Goal: Entertainment & Leisure: Consume media (video, audio)

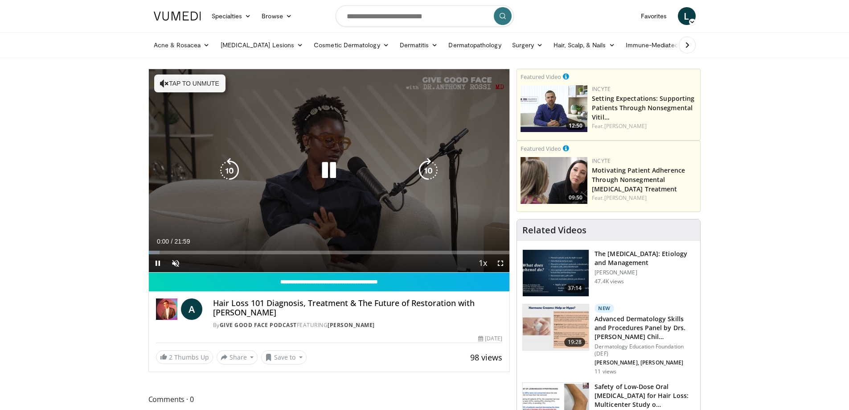
click at [183, 81] on button "Tap to unmute" at bounding box center [189, 83] width 71 height 18
click at [425, 167] on icon "Video Player" at bounding box center [428, 170] width 25 height 25
click at [424, 170] on icon "Video Player" at bounding box center [428, 170] width 25 height 25
click at [428, 172] on icon "Video Player" at bounding box center [428, 170] width 25 height 25
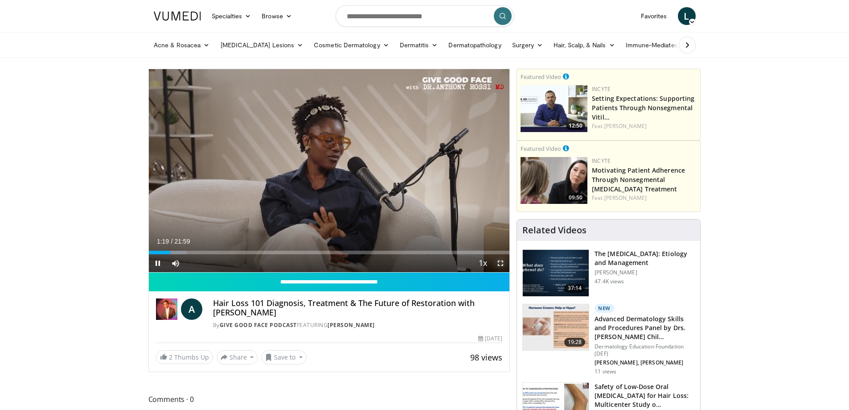
click at [499, 260] on span "Video Player" at bounding box center [501, 263] width 18 height 18
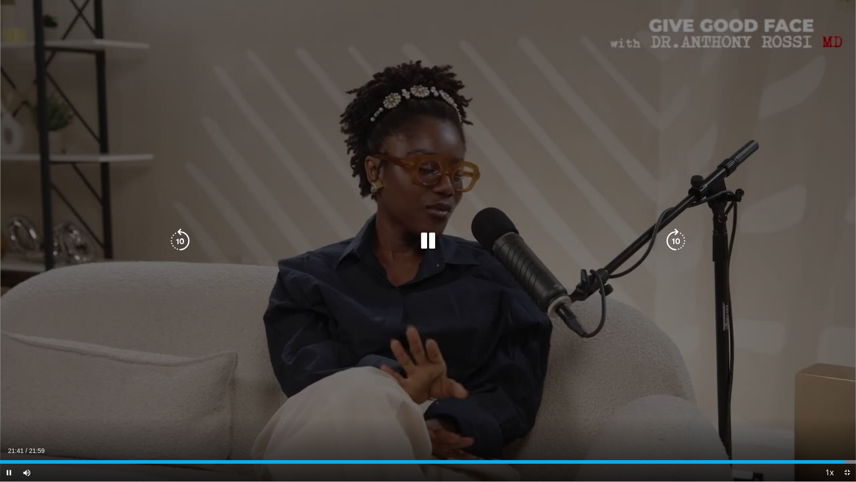
click at [676, 243] on icon "Video Player" at bounding box center [676, 240] width 25 height 25
